Goal: Find specific page/section: Find specific page/section

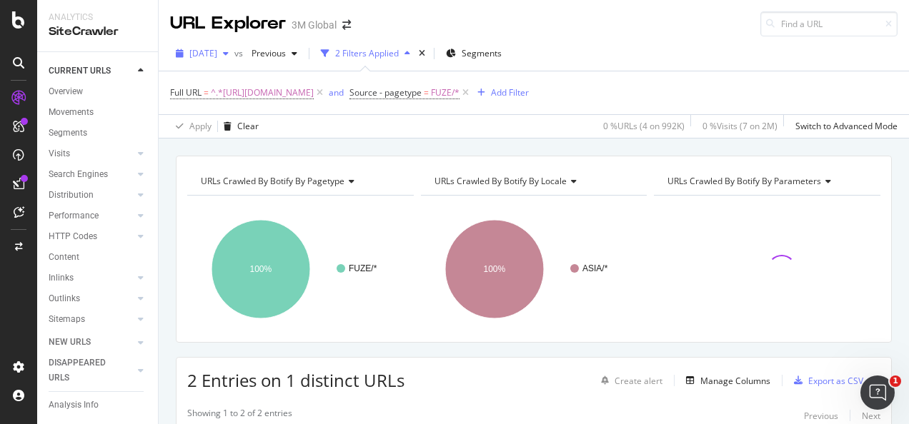
click at [234, 49] on div "button" at bounding box center [225, 53] width 17 height 9
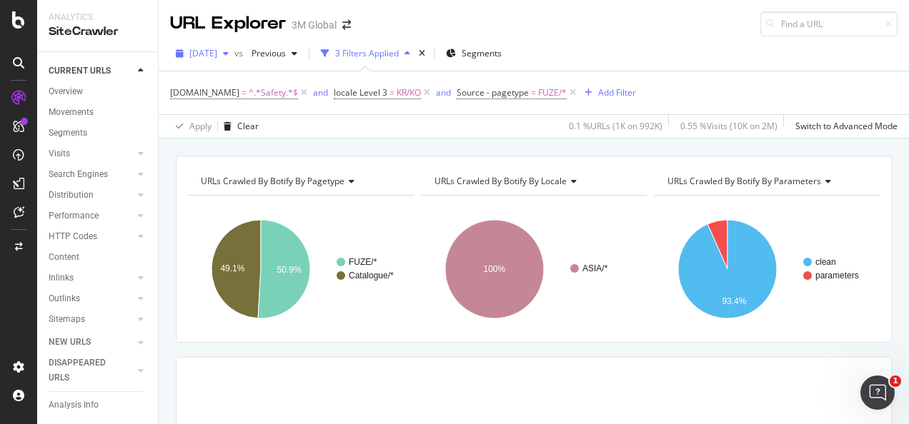
click at [217, 47] on span "[DATE]" at bounding box center [203, 53] width 28 height 12
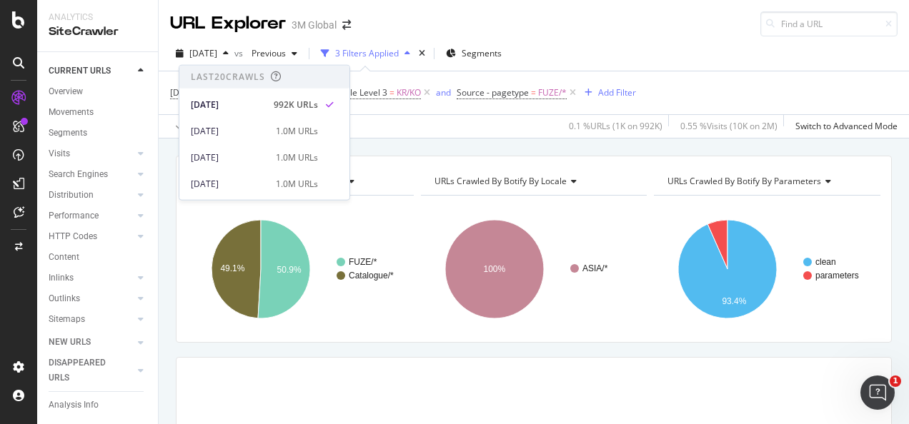
click at [439, 16] on div "URL Explorer 3M Global" at bounding box center [534, 18] width 750 height 36
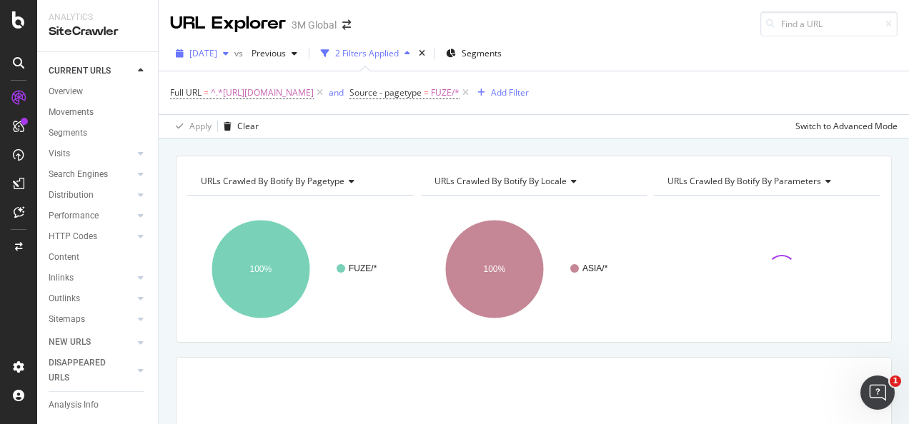
click at [213, 59] on div "[DATE]" at bounding box center [202, 53] width 64 height 21
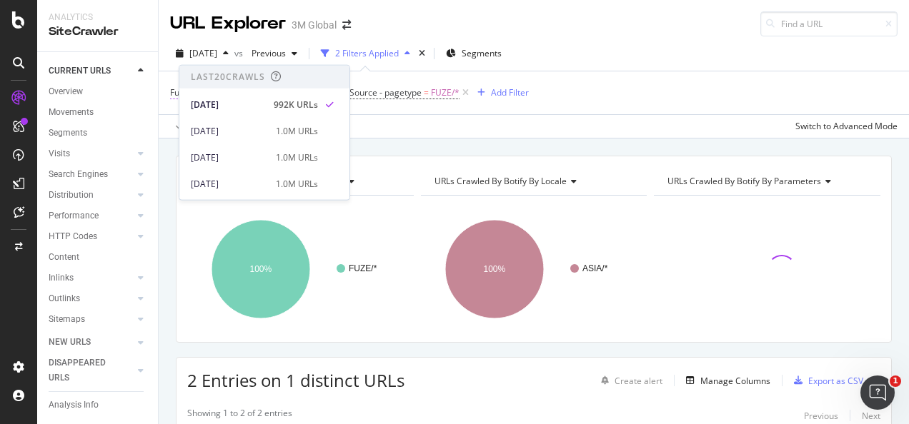
click at [314, 91] on span "^.*https://www.3m.com.sg/3M/en_SG/interconnect-sg/twinax/.*$" at bounding box center [262, 93] width 103 height 20
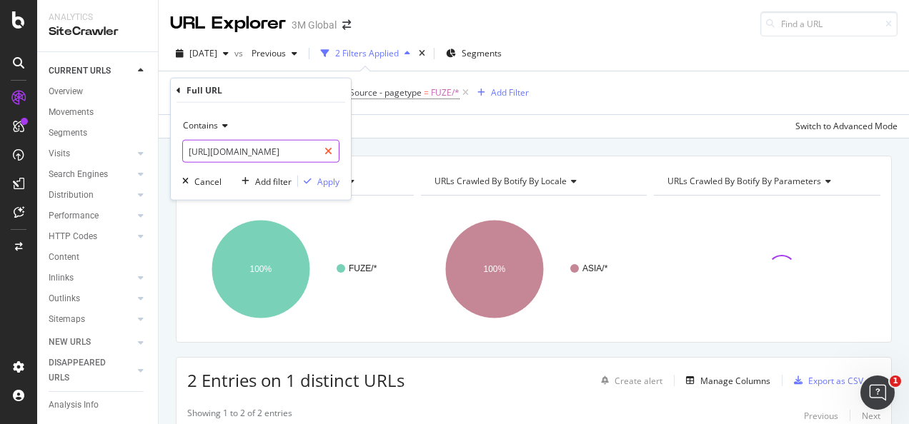
click at [329, 153] on icon at bounding box center [328, 151] width 8 height 10
click at [301, 154] on input "text" at bounding box center [261, 151] width 156 height 23
paste input "https://www.3mnz.co.nz/3M/en_NZ/p/dc/v000188223/"
type input "https://www.3mnz.co.nz/3M/en_NZ/p/dc/v000188223/"
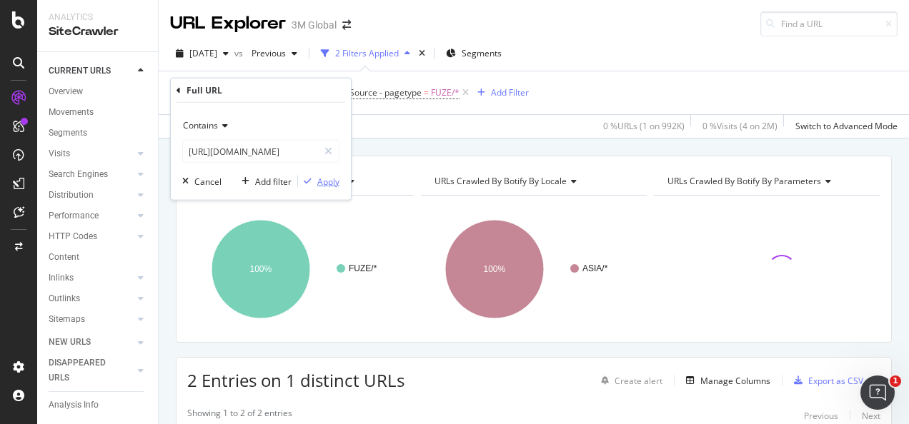
scroll to position [0, 0]
click at [327, 181] on div "Apply" at bounding box center [328, 181] width 22 height 12
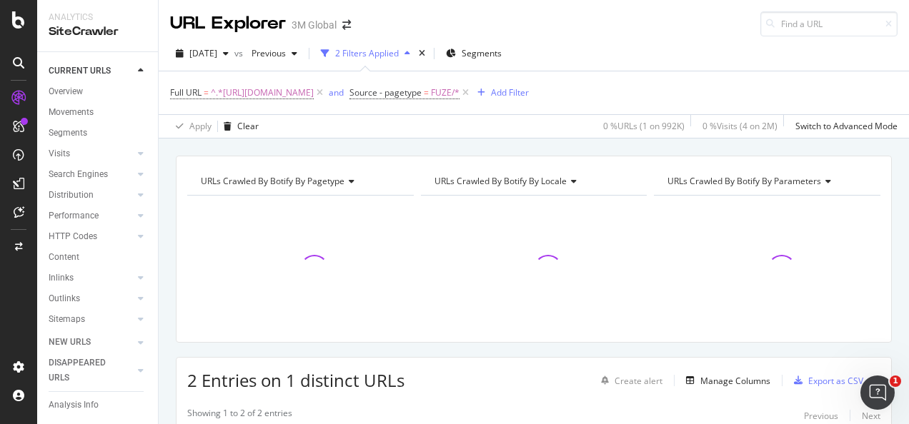
click at [327, 181] on span "URLs Crawled By Botify By pagetype" at bounding box center [273, 181] width 144 height 12
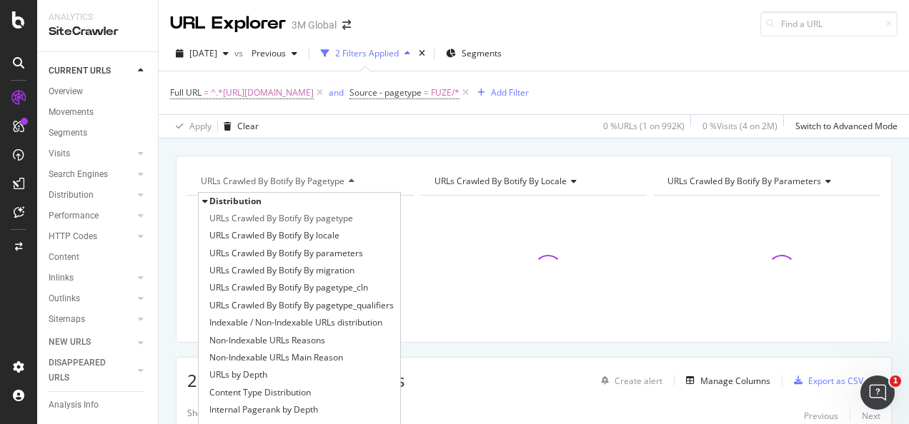
click at [395, 139] on div "URLs Crawled By Botify By pagetype Distribution URLs Crawled By Botify By paget…" at bounding box center [534, 156] width 750 height 34
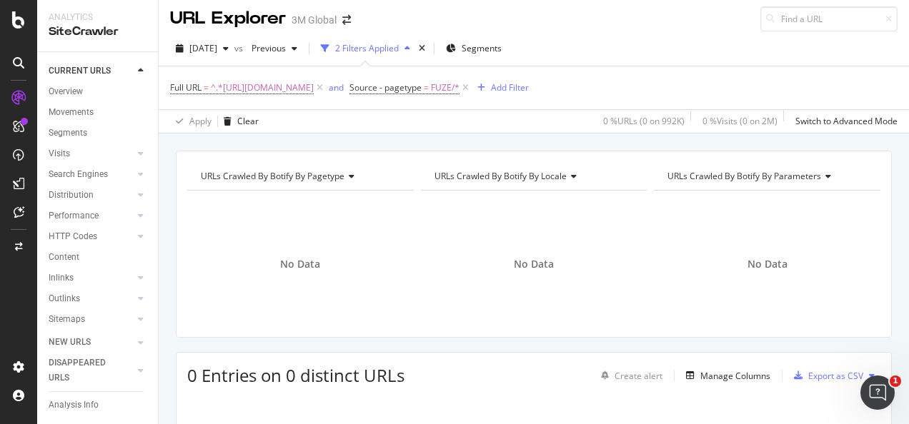
scroll to position [4, 0]
click at [314, 89] on span "^.*https://www.3mnz.co.nz/3M/en_NZ/p/dc/v000188223/.*$" at bounding box center [262, 89] width 103 height 20
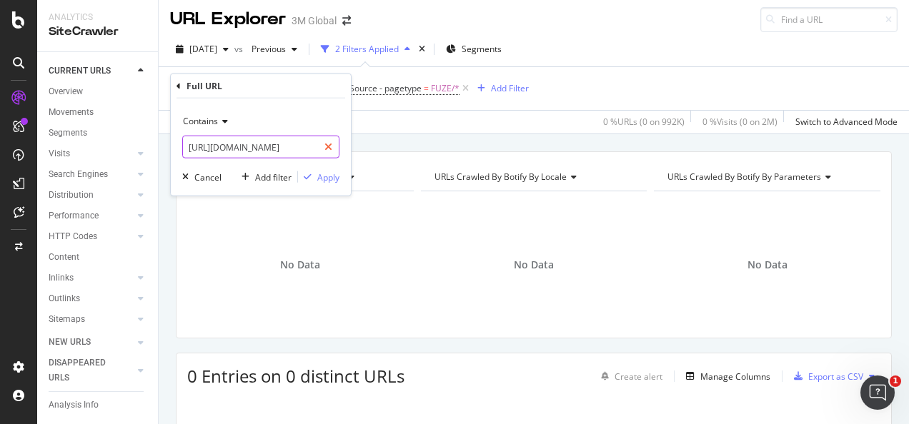
click at [322, 153] on div at bounding box center [328, 147] width 21 height 23
click at [306, 151] on input "text" at bounding box center [261, 147] width 156 height 23
paste input "https://www.3mnz.co.nz/3M/en_NZ/p/d/v000188223/"
type input "https://www.3mnz.co.nz/3M/en_NZ/p/d/v000188223/"
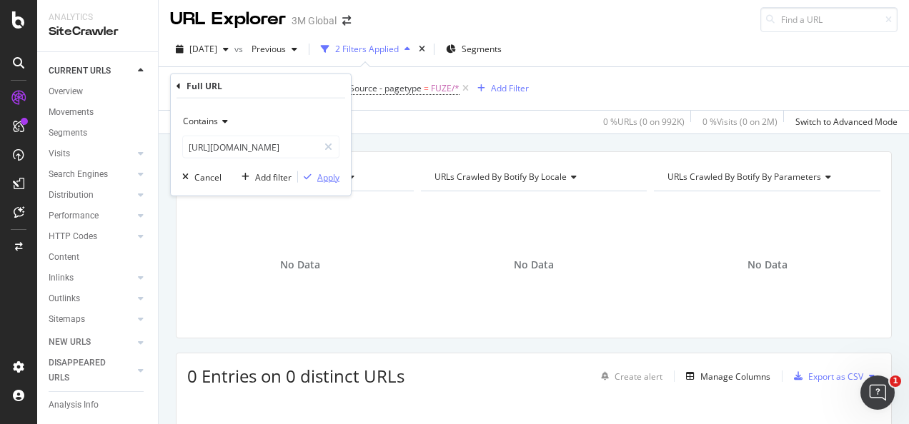
scroll to position [0, 0]
click at [322, 176] on div "Apply" at bounding box center [328, 177] width 22 height 12
